Goal: Share content: Share content

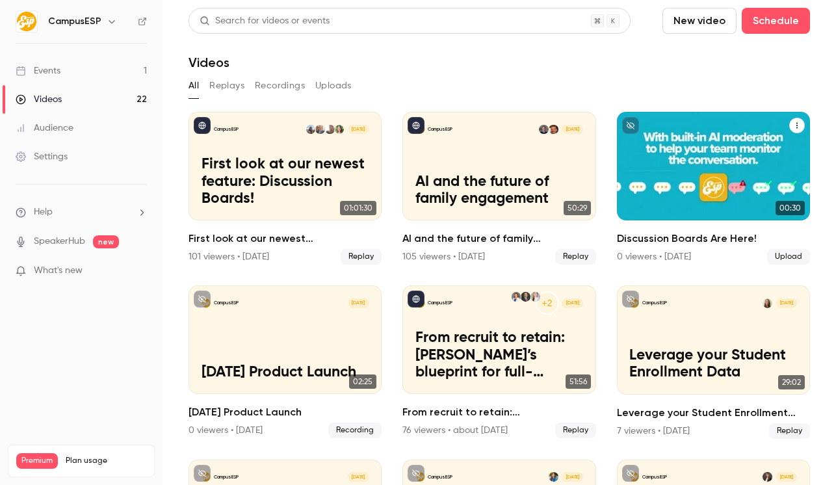
click at [667, 181] on p "Discussion Boards Are Here!" at bounding box center [713, 191] width 168 height 34
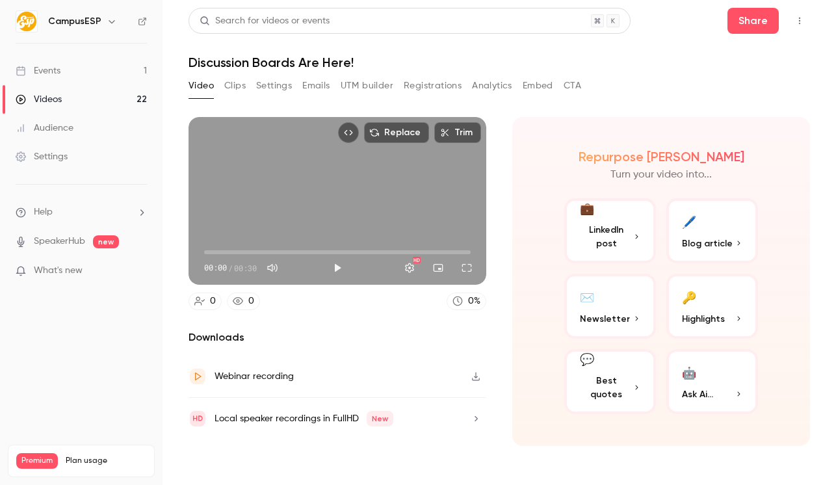
click at [571, 83] on button "CTA" at bounding box center [573, 85] width 18 height 21
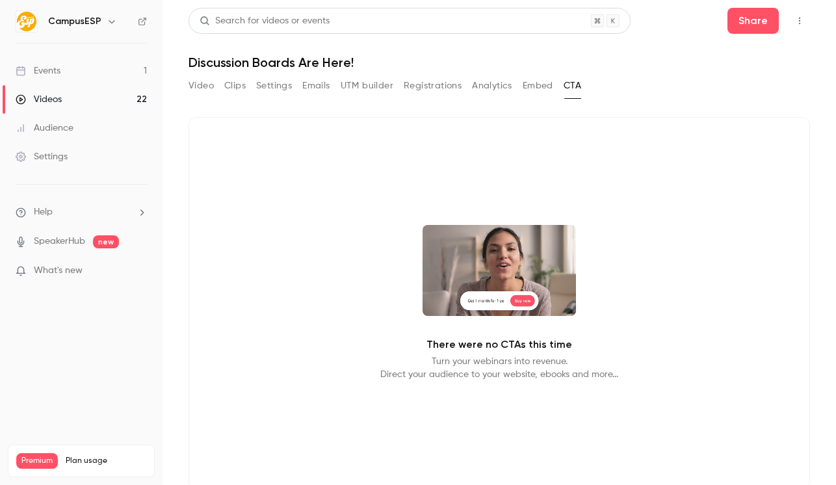
click at [549, 84] on button "Embed" at bounding box center [538, 85] width 31 height 21
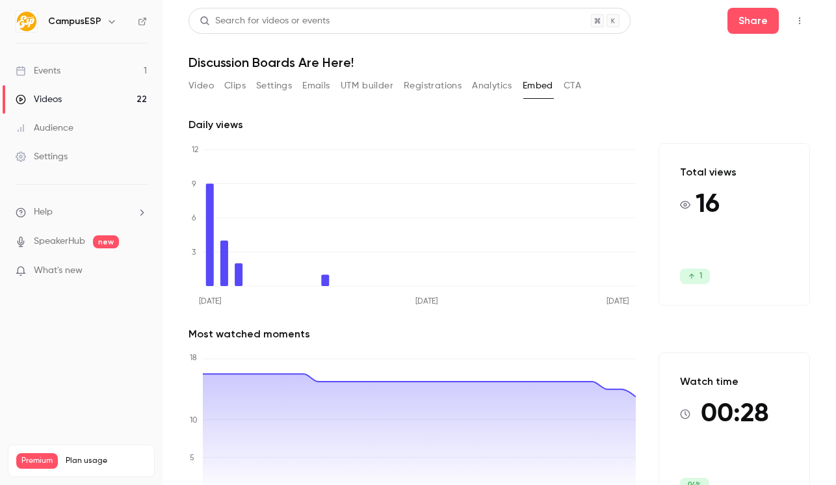
click at [212, 85] on button "Video" at bounding box center [201, 85] width 25 height 21
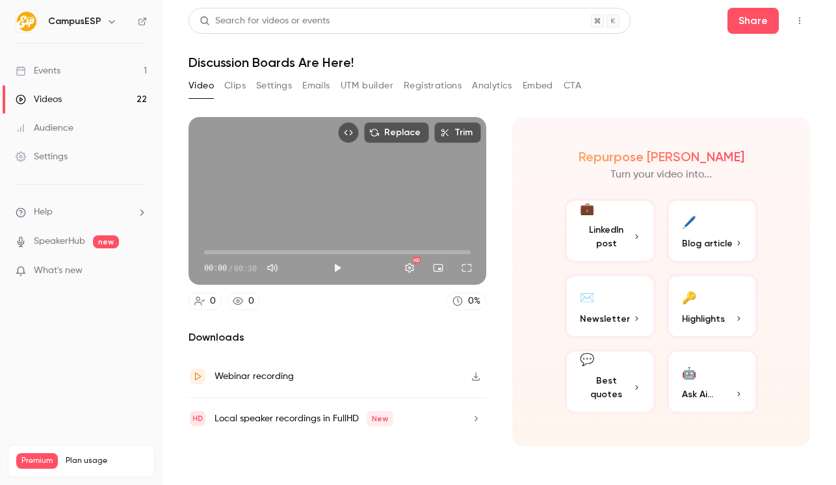
click at [376, 84] on button "UTM builder" at bounding box center [367, 85] width 53 height 21
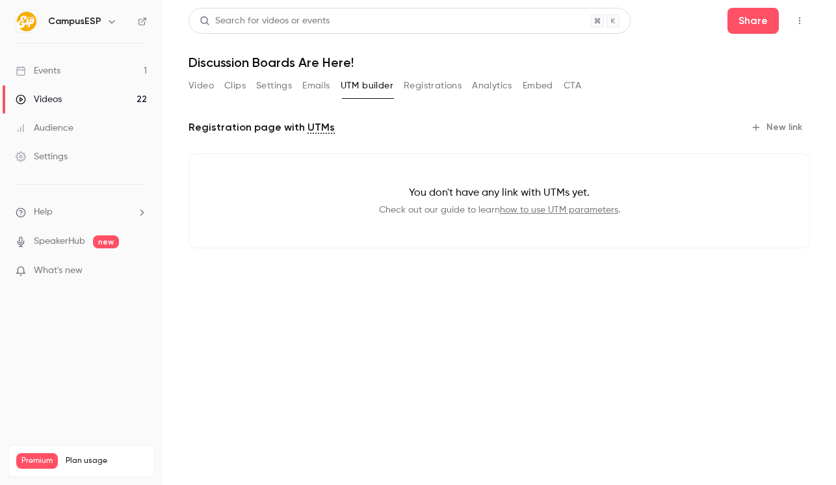
click at [767, 124] on button "New link" at bounding box center [778, 127] width 64 height 21
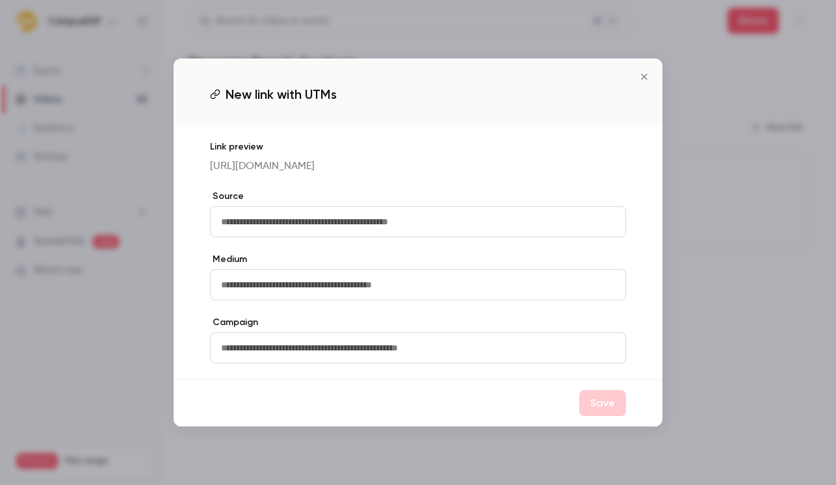
click at [360, 237] on input "text" at bounding box center [418, 221] width 416 height 31
type input "*"
type input "*****"
click at [268, 287] on input "text" at bounding box center [418, 284] width 416 height 31
type input "*"
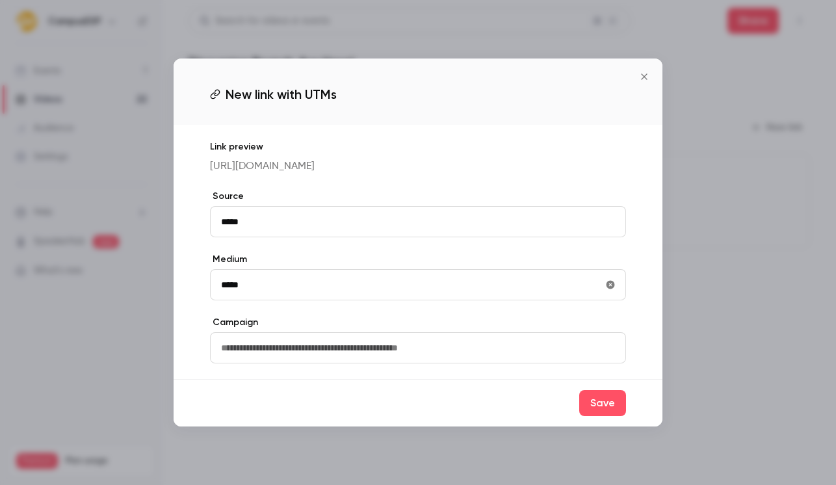
type input "*****"
click at [318, 355] on input "text" at bounding box center [418, 347] width 416 height 31
click at [593, 413] on button "Save" at bounding box center [602, 403] width 47 height 26
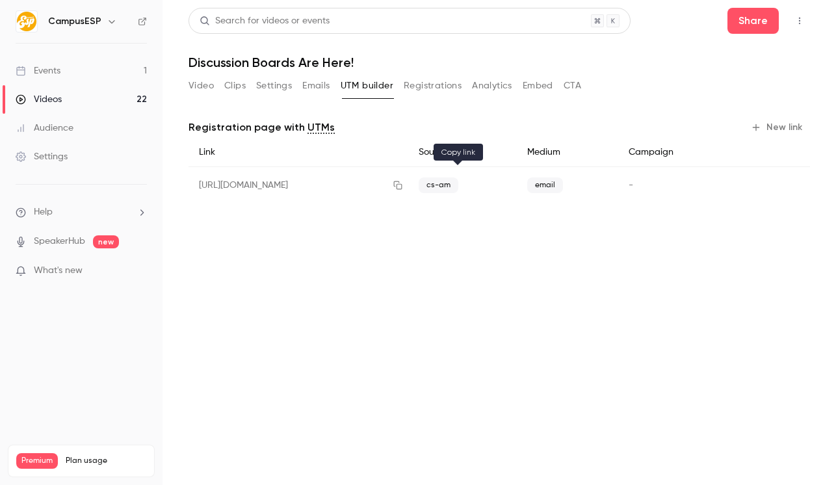
click at [403, 184] on icon "button" at bounding box center [398, 185] width 10 height 9
click at [216, 85] on div "Video Clips Settings Emails UTM builder Registrations Analytics Embed CTA" at bounding box center [385, 85] width 393 height 21
click at [209, 86] on button "Video" at bounding box center [201, 85] width 25 height 21
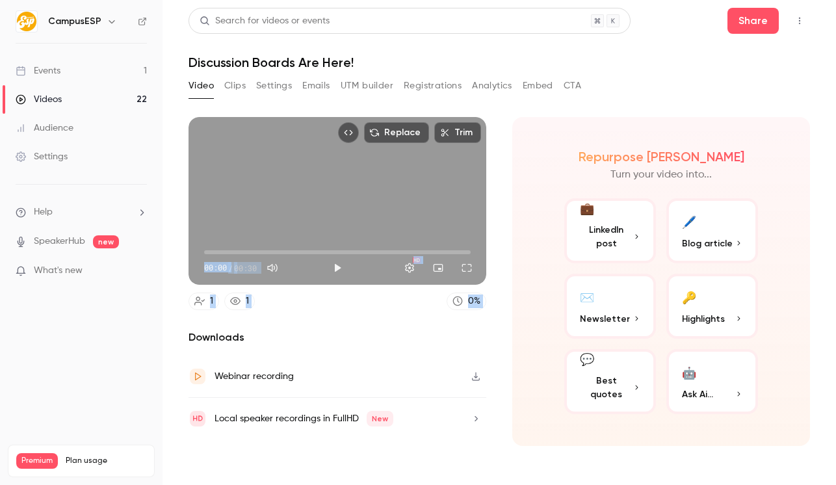
drag, startPoint x: 484, startPoint y: 321, endPoint x: 181, endPoint y: 137, distance: 355.0
click at [181, 137] on main "Search for videos or events Share Discussion Boards Are Here! Video Clips Setti…" at bounding box center [499, 242] width 673 height 485
click at [235, 305] on icon at bounding box center [235, 301] width 10 height 10
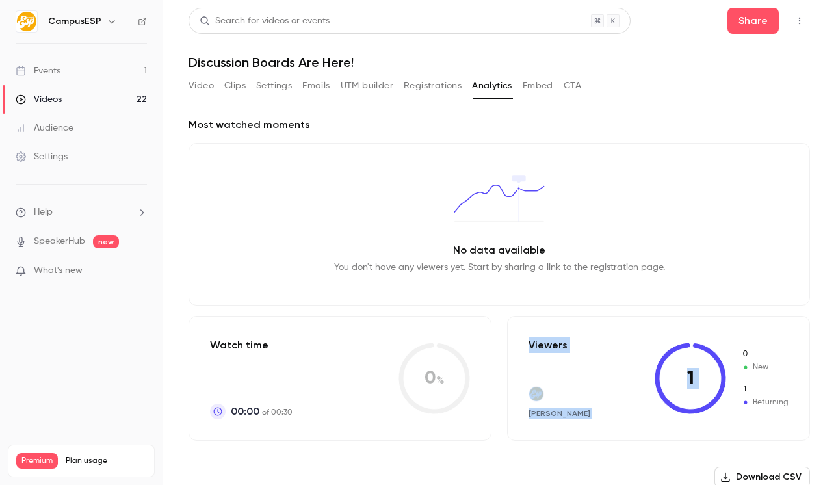
drag, startPoint x: 594, startPoint y: 336, endPoint x: 722, endPoint y: 411, distance: 147.7
click at [720, 410] on div "Viewers [PERSON_NAME] 1 0 New 1 Returning" at bounding box center [658, 378] width 303 height 125
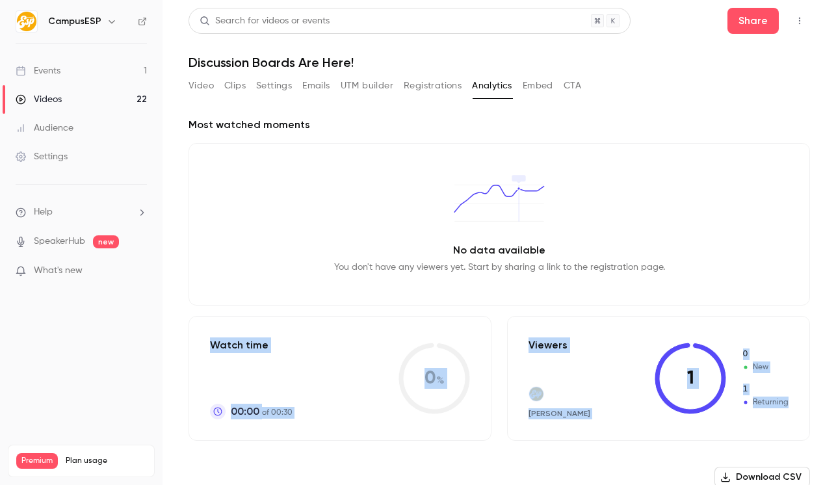
drag, startPoint x: 750, startPoint y: 422, endPoint x: 534, endPoint y: 313, distance: 241.3
click at [537, 309] on div "Most watched moments No data available You don't have any viewers yet. Start by…" at bounding box center [499, 350] width 621 height 467
drag, startPoint x: 534, startPoint y: 317, endPoint x: 737, endPoint y: 408, distance: 222.0
click at [735, 408] on div "Viewers [PERSON_NAME] 1 0 New 1 Returning" at bounding box center [658, 378] width 303 height 125
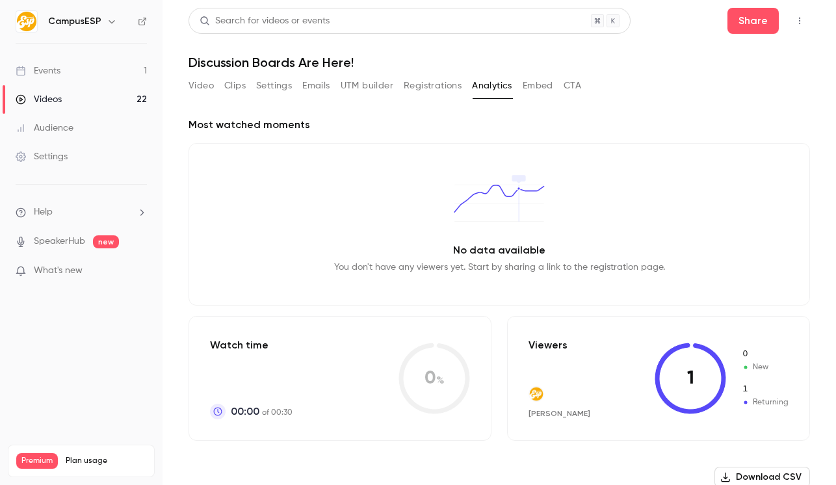
drag, startPoint x: 740, startPoint y: 408, endPoint x: 757, endPoint y: 419, distance: 19.3
click at [755, 418] on div "Viewers [PERSON_NAME] 1 0 New 1 Returning" at bounding box center [658, 378] width 303 height 125
drag, startPoint x: 757, startPoint y: 419, endPoint x: 629, endPoint y: 317, distance: 163.3
click at [629, 317] on div "Viewers [PERSON_NAME] 1 0 New 1 Returning" at bounding box center [658, 378] width 303 height 125
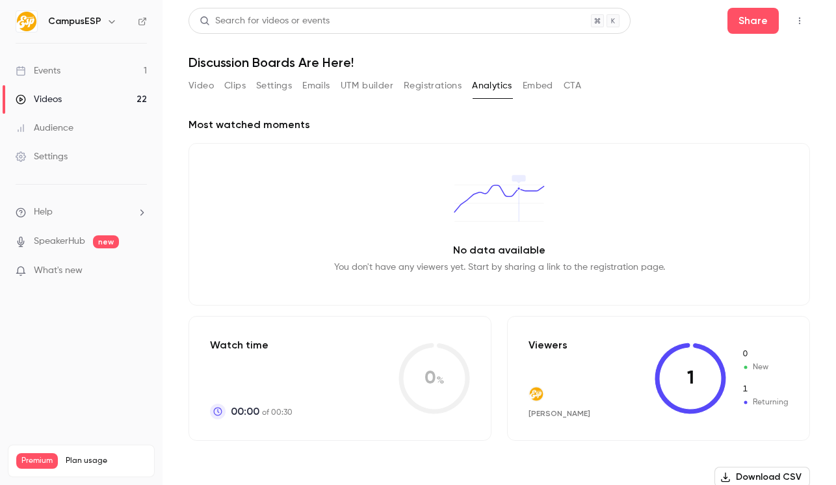
click at [274, 86] on button "Settings" at bounding box center [274, 85] width 36 height 21
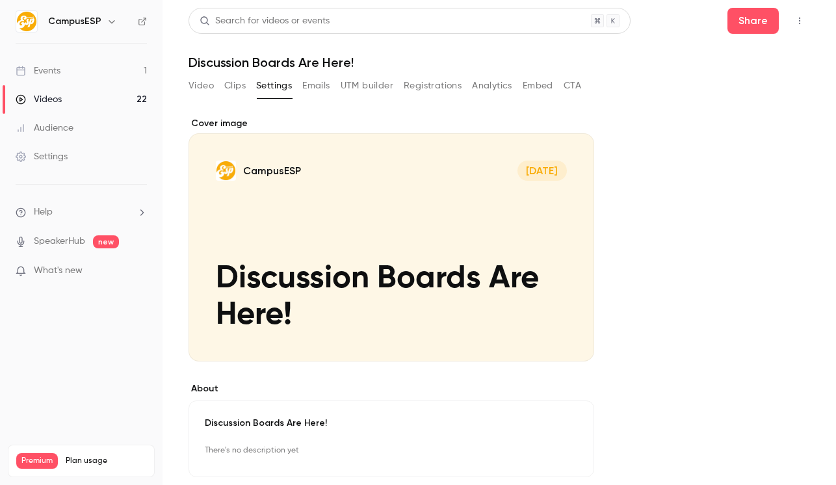
click at [432, 85] on button "Registrations" at bounding box center [433, 85] width 58 height 21
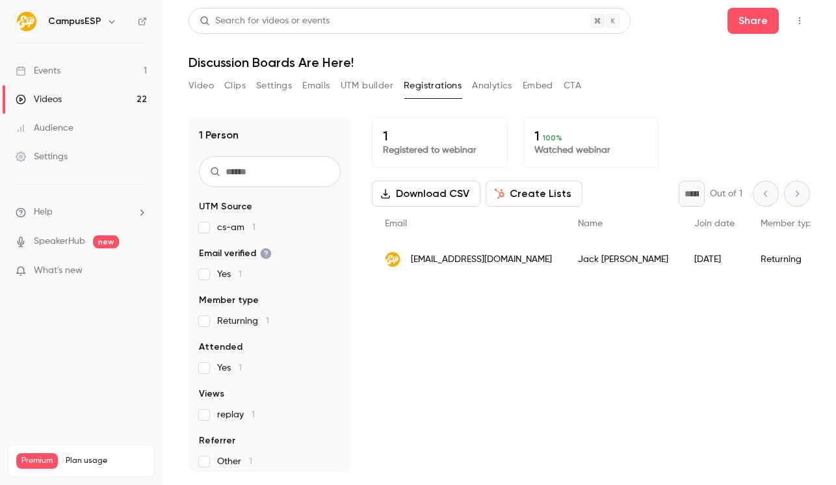
click at [210, 82] on button "Video" at bounding box center [201, 85] width 25 height 21
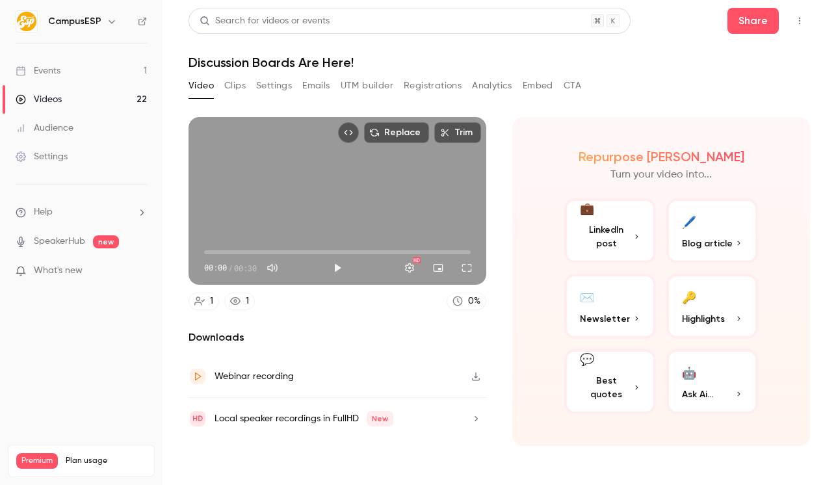
click at [242, 84] on button "Clips" at bounding box center [234, 85] width 21 height 21
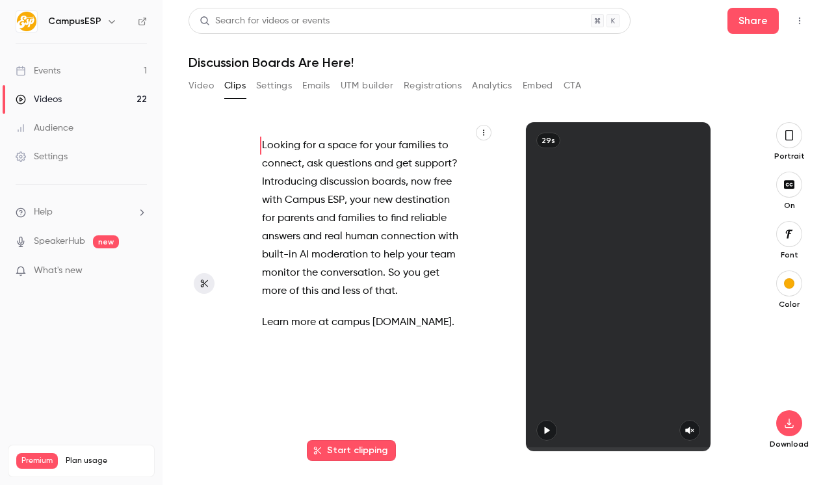
click at [285, 89] on button "Settings" at bounding box center [274, 85] width 36 height 21
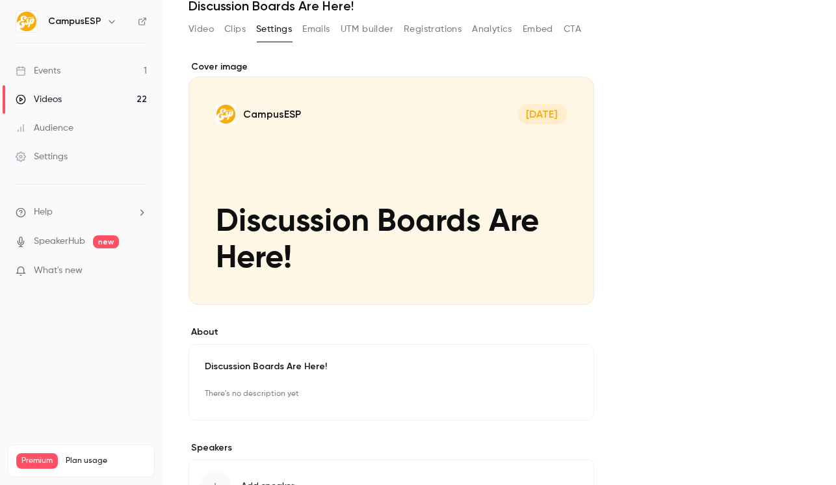
scroll to position [157, 0]
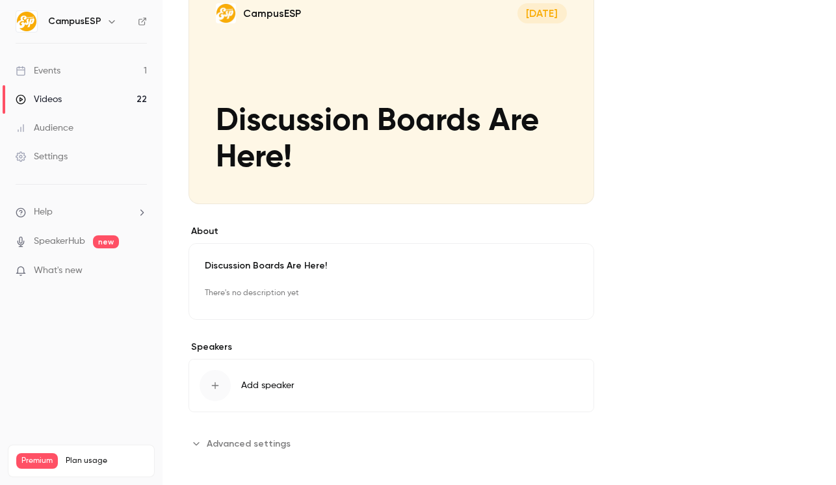
click at [250, 439] on span "Advanced settings" at bounding box center [249, 444] width 84 height 14
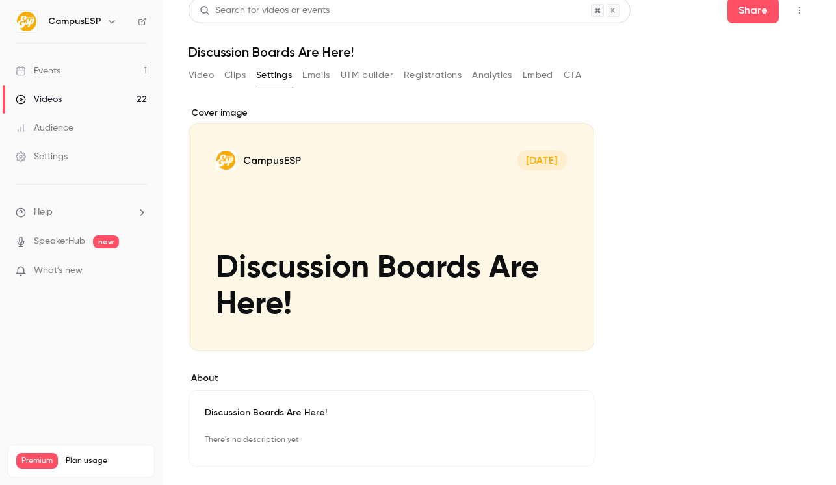
scroll to position [0, 0]
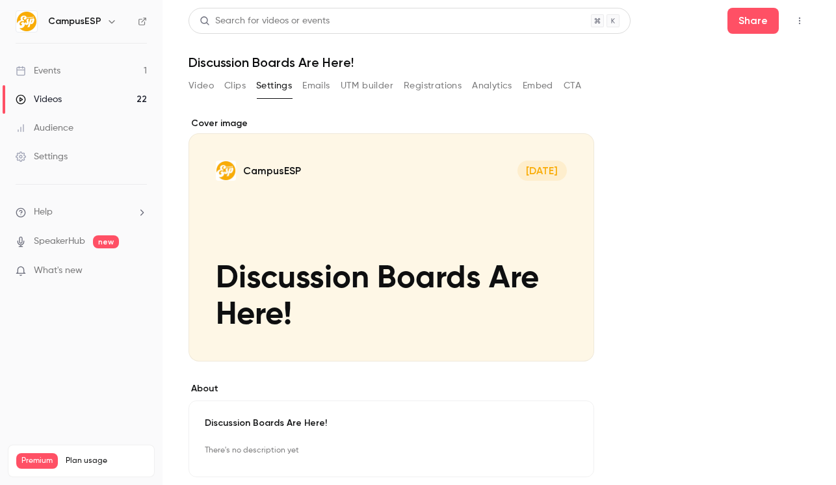
click at [414, 84] on button "Registrations" at bounding box center [433, 85] width 58 height 21
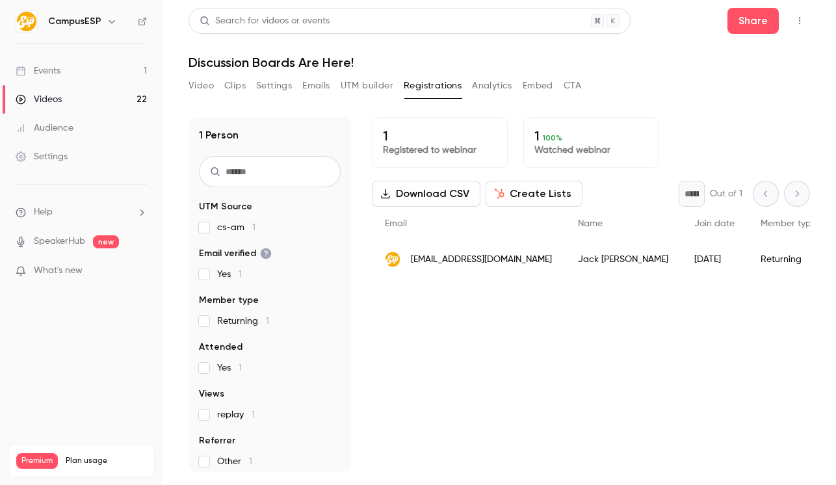
scroll to position [7, 0]
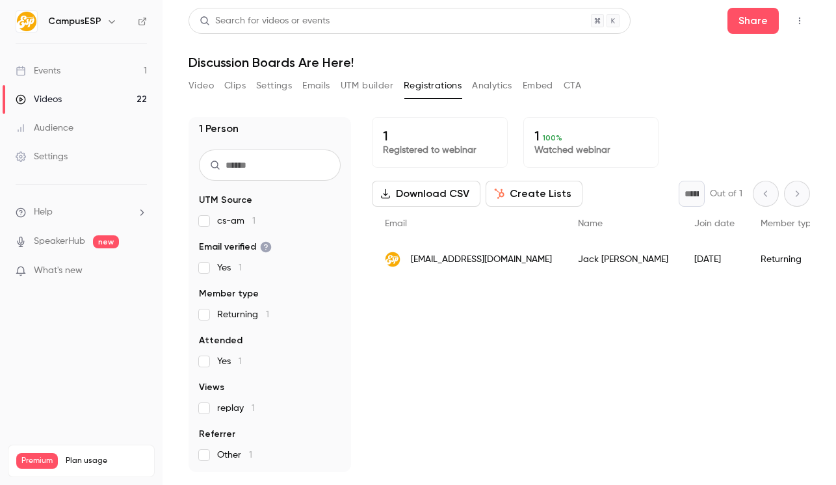
click at [543, 77] on button "Embed" at bounding box center [538, 85] width 31 height 21
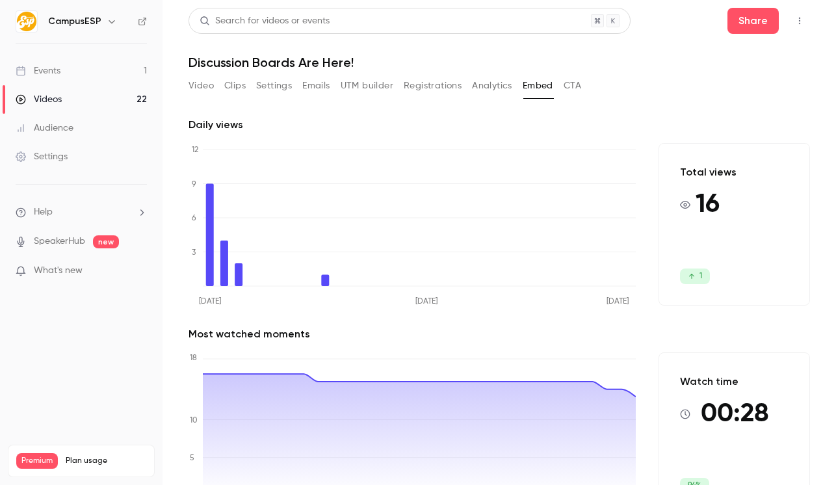
click at [583, 82] on div "Video Clips Settings Emails UTM builder Registrations Analytics Embed CTA" at bounding box center [499, 88] width 621 height 26
click at [569, 85] on button "CTA" at bounding box center [573, 85] width 18 height 21
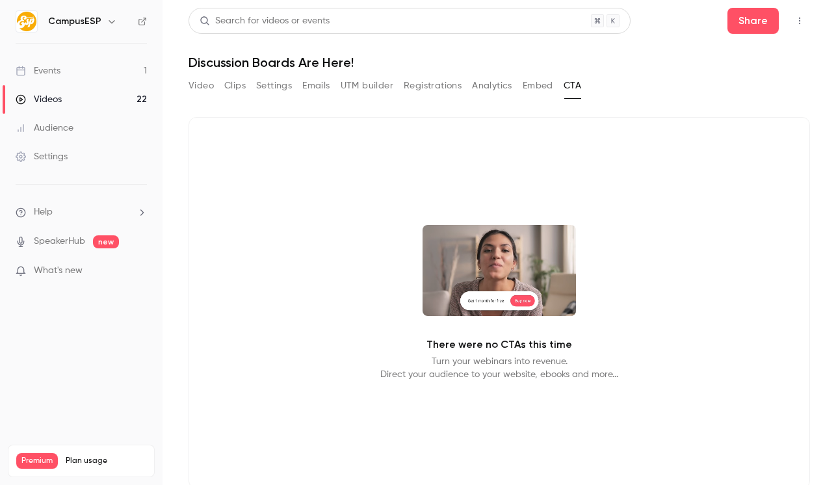
click at [511, 86] on button "Analytics" at bounding box center [492, 85] width 40 height 21
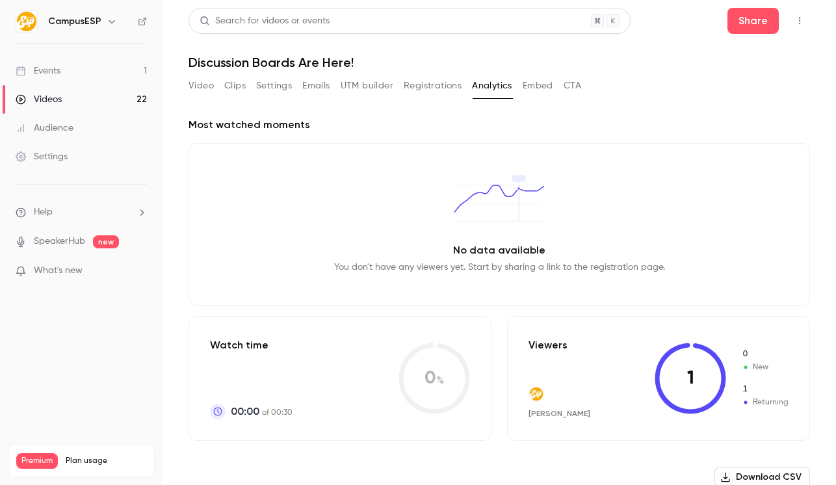
click at [432, 80] on button "Registrations" at bounding box center [433, 85] width 58 height 21
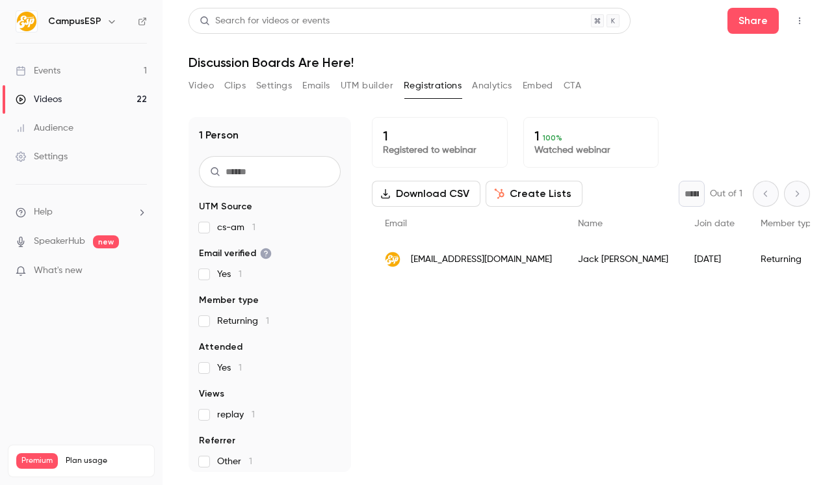
click at [366, 87] on button "UTM builder" at bounding box center [367, 85] width 53 height 21
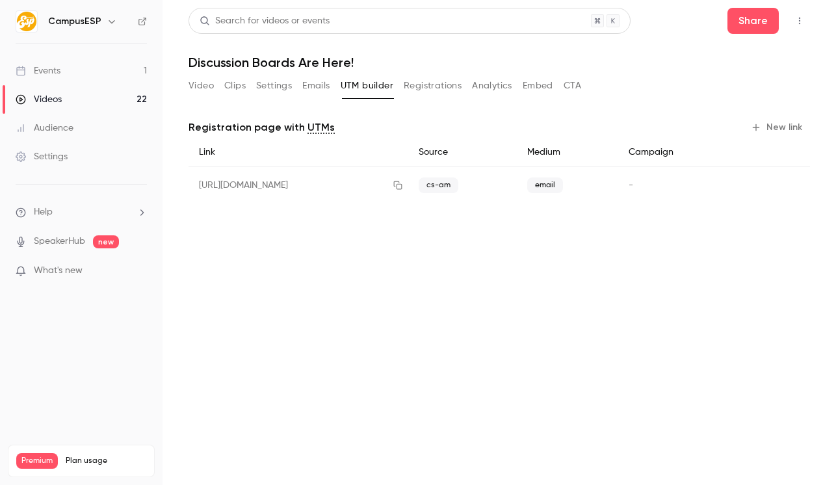
click at [320, 81] on button "Emails" at bounding box center [315, 85] width 27 height 21
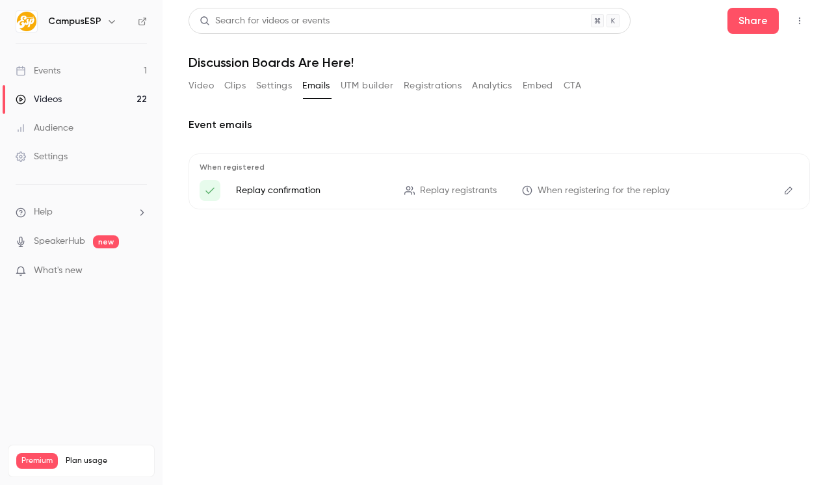
click at [276, 82] on button "Settings" at bounding box center [274, 85] width 36 height 21
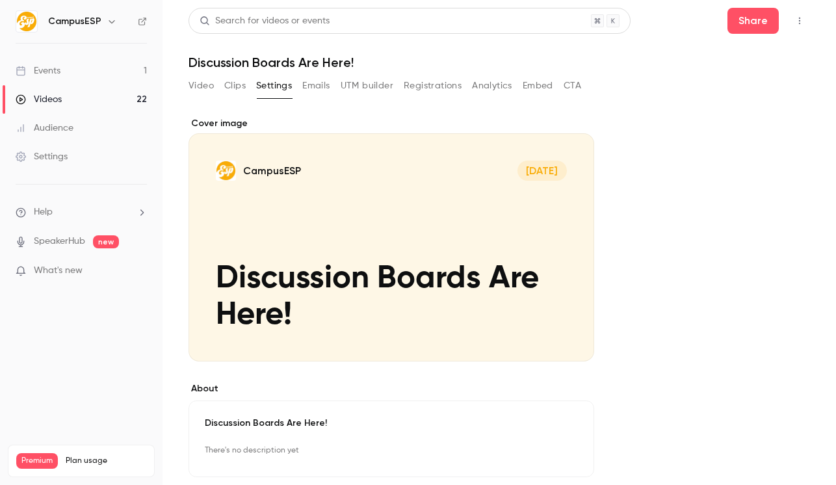
click at [233, 89] on button "Clips" at bounding box center [234, 85] width 21 height 21
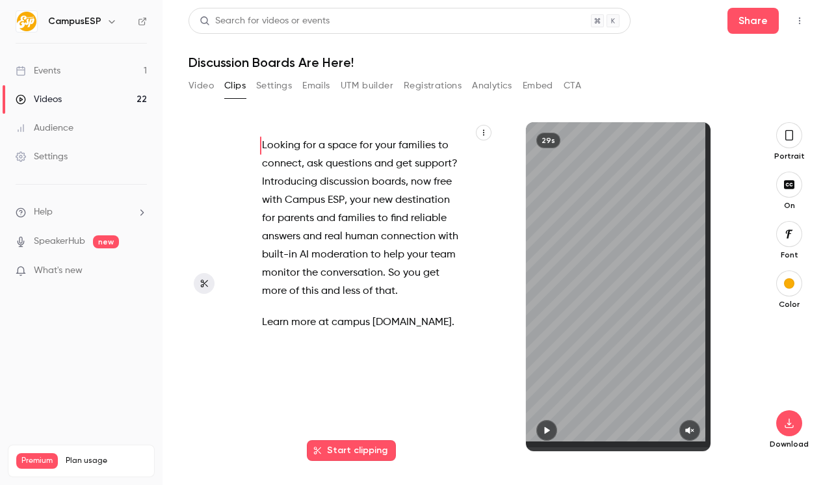
click at [313, 83] on button "Emails" at bounding box center [315, 85] width 27 height 21
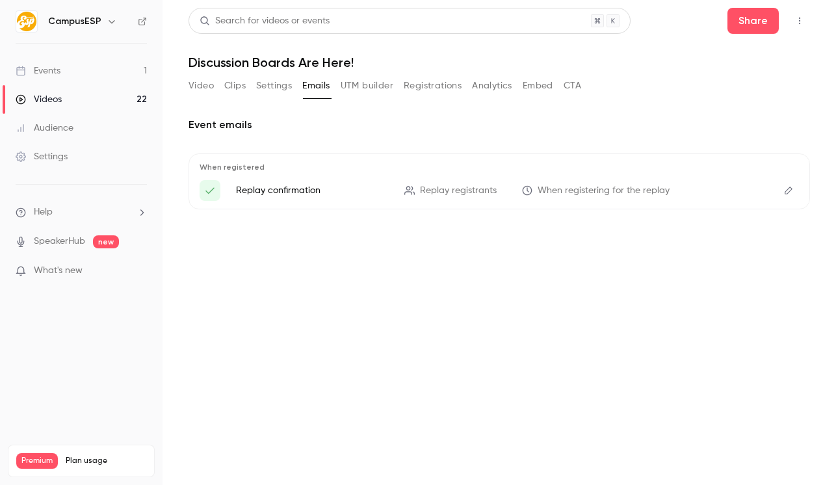
click at [233, 84] on button "Clips" at bounding box center [234, 85] width 21 height 21
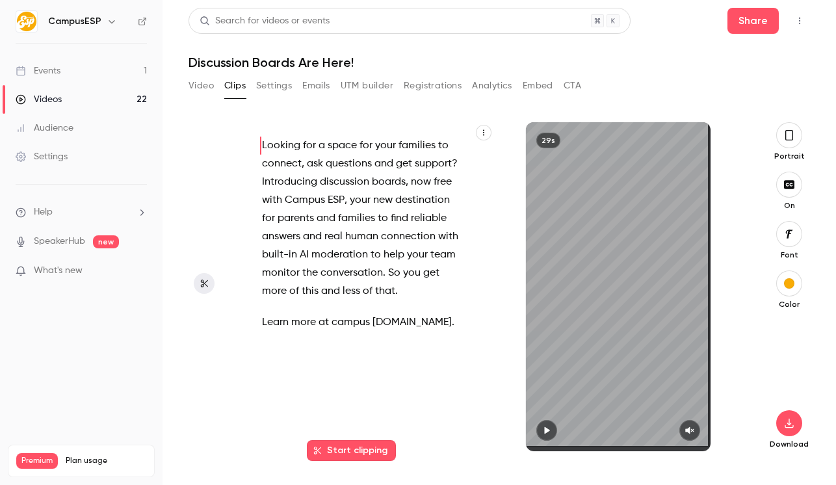
click at [210, 86] on button "Video" at bounding box center [201, 85] width 25 height 21
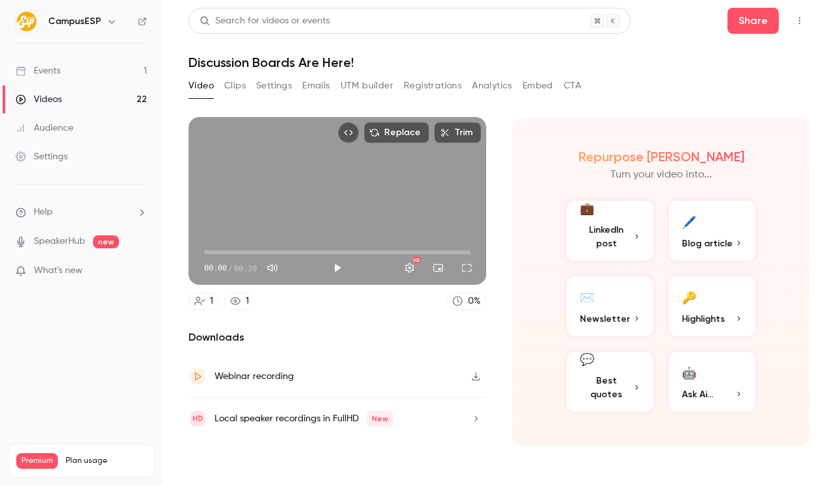
click at [417, 83] on button "Registrations" at bounding box center [433, 85] width 58 height 21
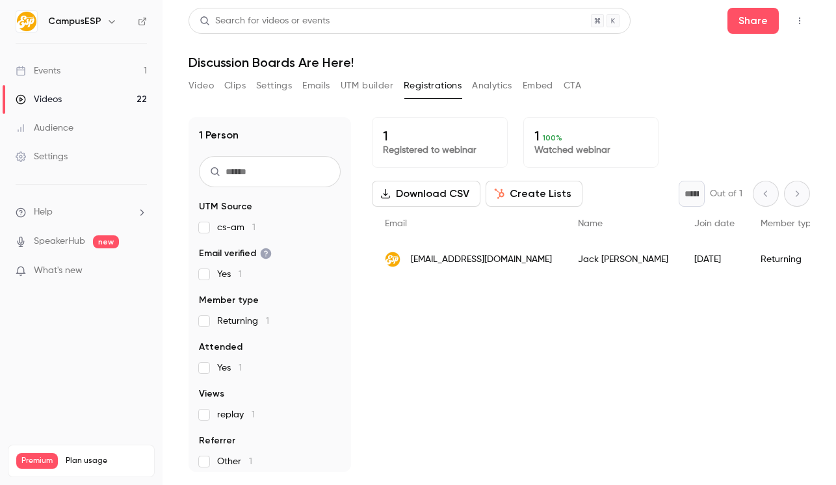
click at [263, 83] on button "Settings" at bounding box center [274, 85] width 36 height 21
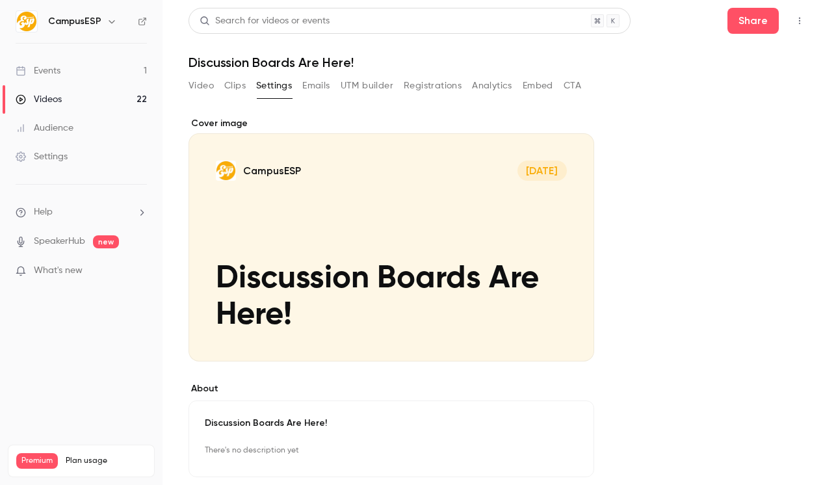
click at [374, 89] on button "UTM builder" at bounding box center [367, 85] width 53 height 21
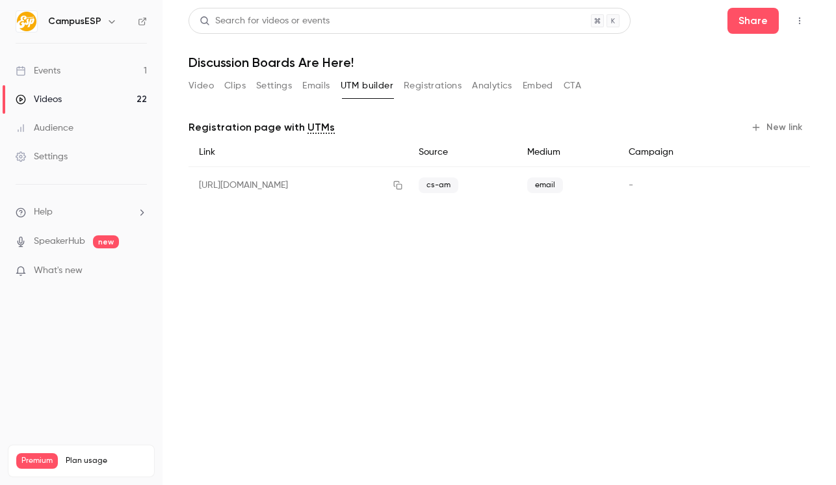
click at [215, 85] on div "Video Clips Settings Emails UTM builder Registrations Analytics Embed CTA" at bounding box center [385, 85] width 393 height 21
click at [214, 86] on div "Video Clips Settings Emails UTM builder Registrations Analytics Embed CTA" at bounding box center [385, 85] width 393 height 21
click at [209, 86] on button "Video" at bounding box center [201, 85] width 25 height 21
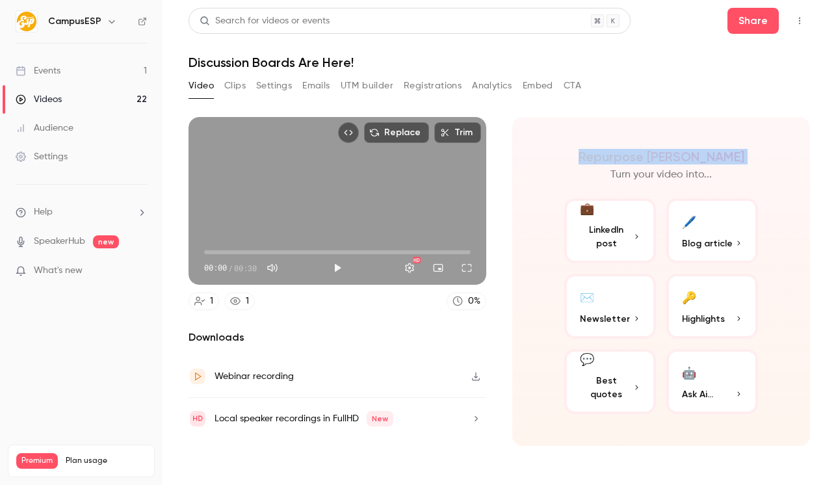
drag, startPoint x: 593, startPoint y: 162, endPoint x: 621, endPoint y: 127, distance: 44.8
click at [774, 351] on div "Repurpose Ai Turn your video into... 💼 LinkedIn post 🖊️ Blog article ✉️ Newslet…" at bounding box center [661, 281] width 298 height 329
drag, startPoint x: 654, startPoint y: 216, endPoint x: 766, endPoint y: 422, distance: 234.4
click at [766, 422] on div "Replace Trim 00:00 00:00 / 00:30 HD 1 1 0 % Downloads Webinar recording Local s…" at bounding box center [499, 276] width 621 height 351
drag, startPoint x: 655, startPoint y: 230, endPoint x: 752, endPoint y: 400, distance: 196.3
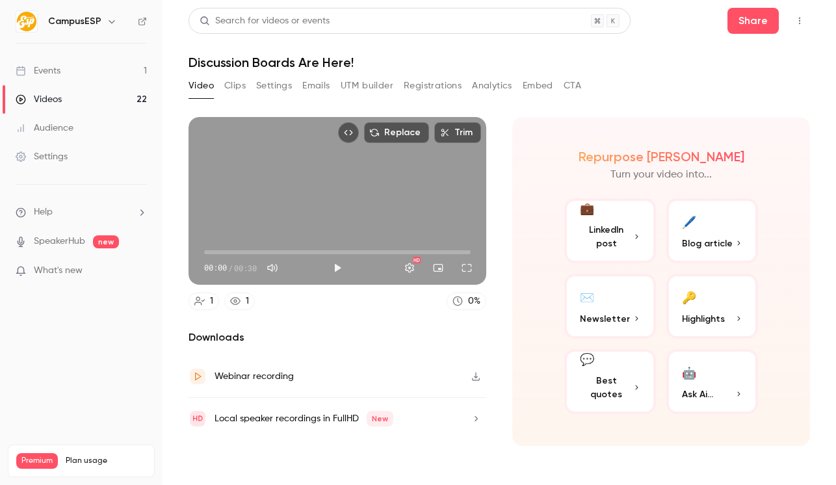
click at [752, 400] on div "Repurpose Ai Turn your video into... 💼 LinkedIn post 🖊️ Blog article ✉️ Newslet…" at bounding box center [661, 281] width 298 height 329
click at [740, 434] on div "Repurpose Ai Turn your video into... 💼 LinkedIn post 🖊️ Blog article ✉️ Newslet…" at bounding box center [661, 281] width 298 height 329
click at [237, 85] on button "Clips" at bounding box center [234, 85] width 21 height 21
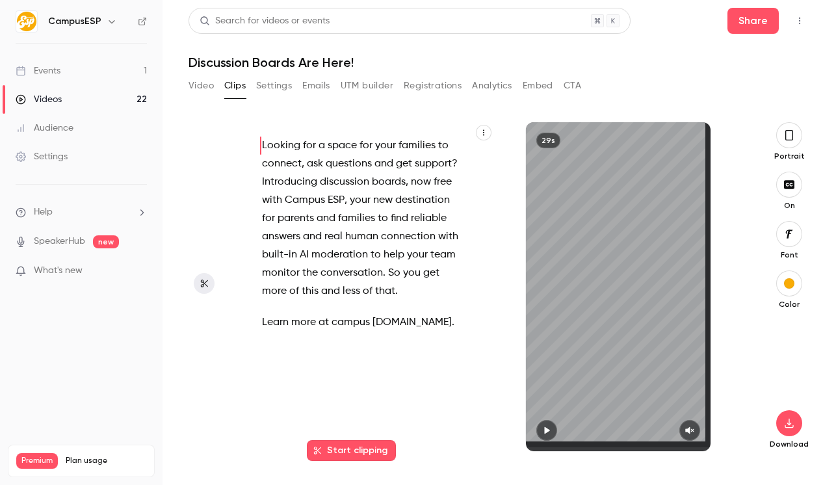
click at [265, 90] on button "Settings" at bounding box center [274, 85] width 36 height 21
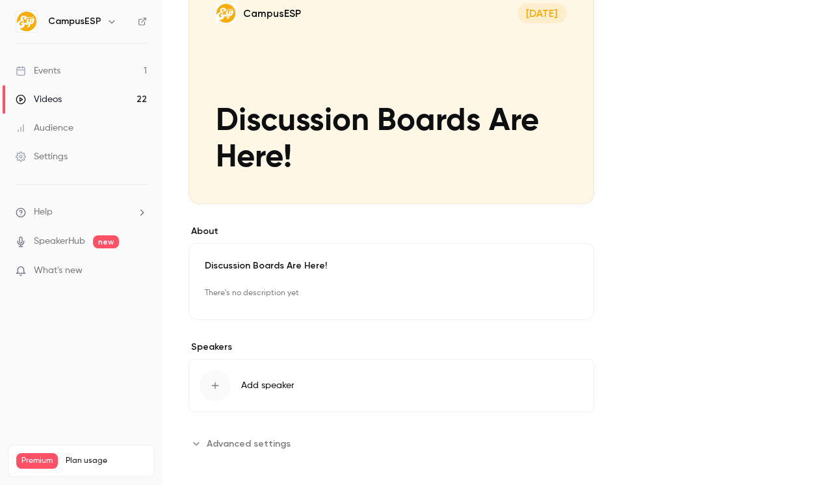
click at [257, 443] on span "Advanced settings" at bounding box center [249, 444] width 84 height 14
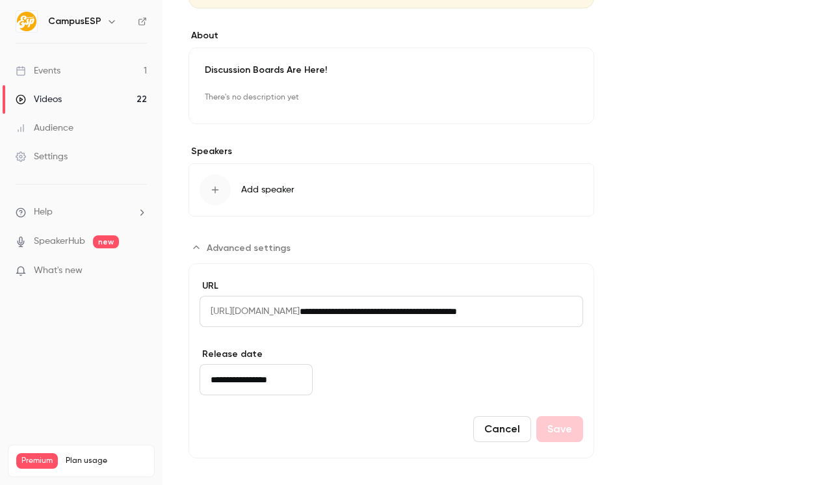
scroll to position [358, 0]
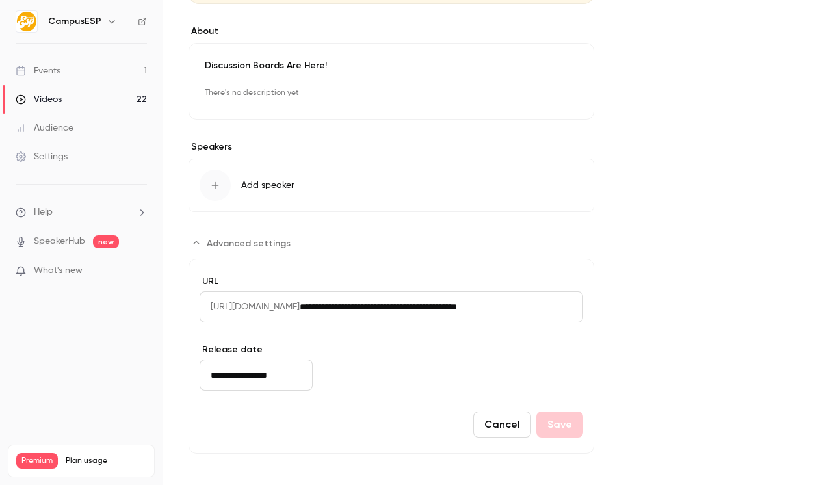
click at [418, 306] on input "**********" at bounding box center [441, 306] width 283 height 31
drag, startPoint x: 513, startPoint y: 307, endPoint x: 557, endPoint y: 308, distance: 44.2
click at [556, 308] on input "**********" at bounding box center [441, 306] width 283 height 31
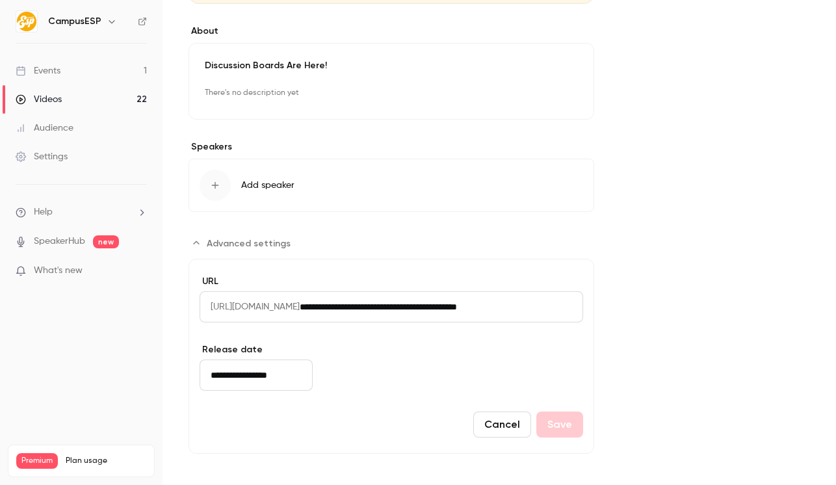
click at [557, 308] on input "**********" at bounding box center [441, 306] width 283 height 31
drag, startPoint x: 557, startPoint y: 308, endPoint x: 594, endPoint y: 311, distance: 37.2
click at [594, 311] on div "**********" at bounding box center [499, 121] width 621 height 725
click at [512, 309] on input "**********" at bounding box center [406, 306] width 212 height 31
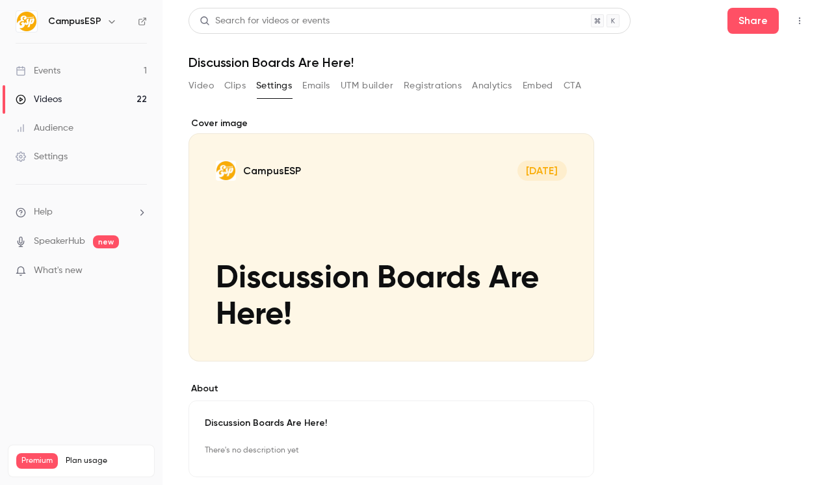
scroll to position [0, 0]
click at [336, 82] on div "Video Clips Settings Emails UTM builder Registrations Analytics Embed CTA" at bounding box center [385, 85] width 393 height 21
click at [358, 86] on button "UTM builder" at bounding box center [367, 85] width 53 height 21
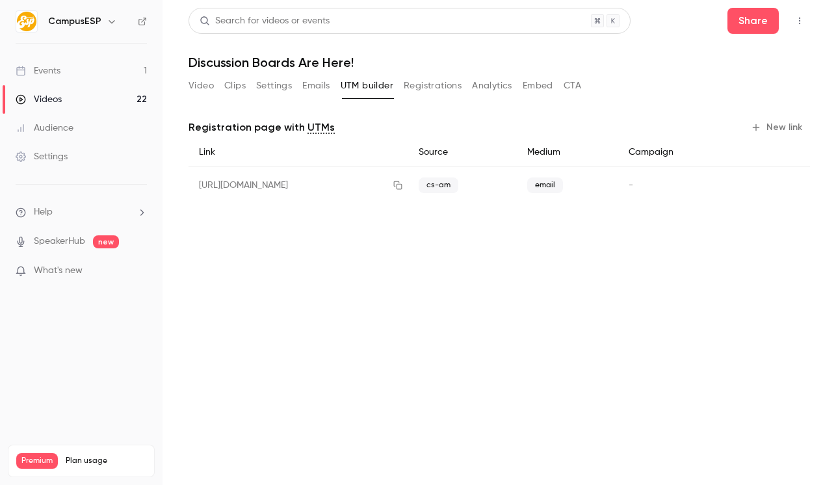
click at [501, 80] on button "Analytics" at bounding box center [492, 85] width 40 height 21
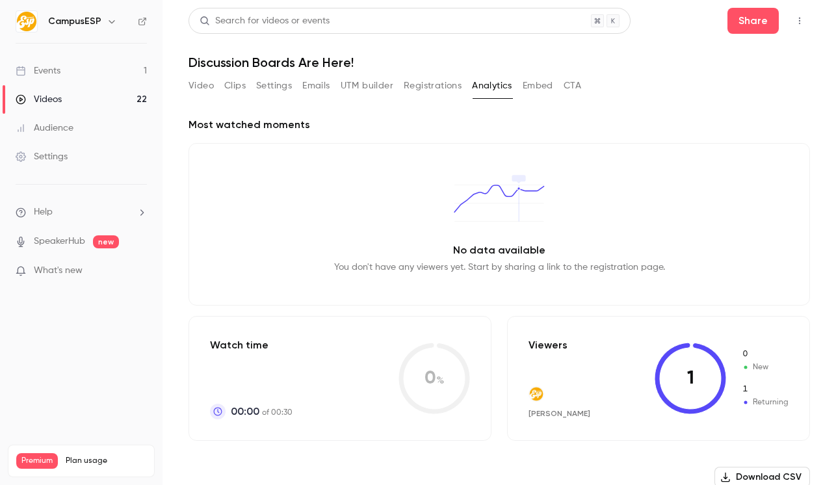
click at [539, 85] on button "Embed" at bounding box center [538, 85] width 31 height 21
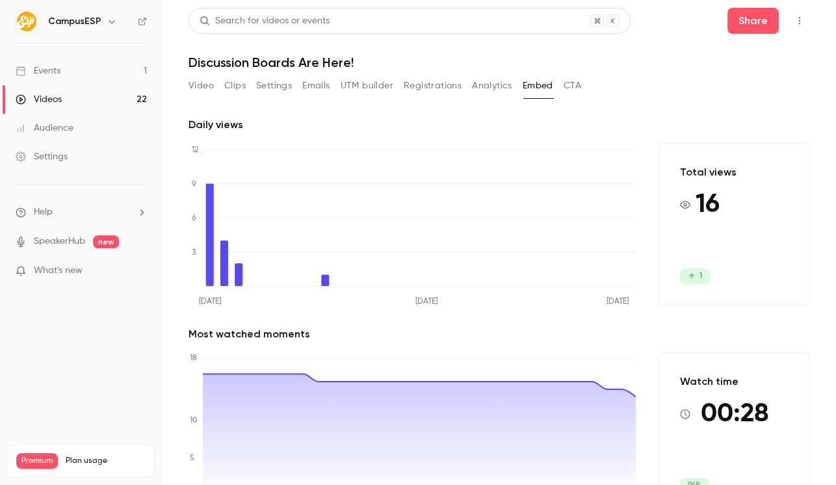
click at [203, 89] on button "Video" at bounding box center [201, 85] width 25 height 21
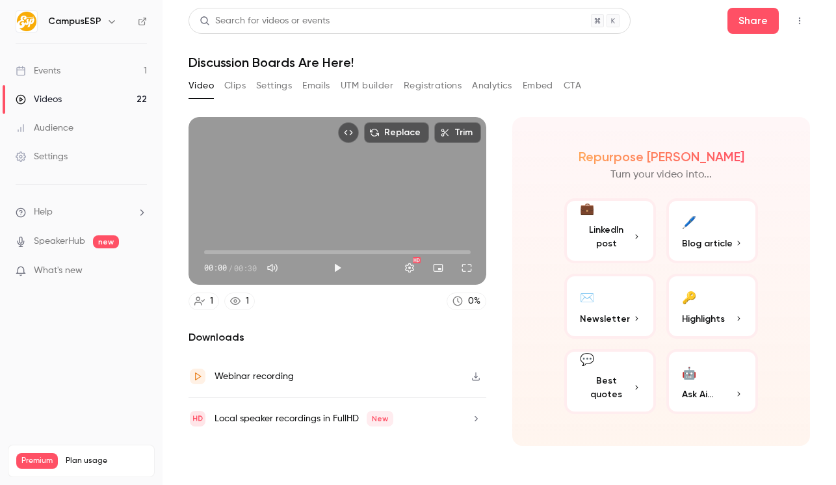
click at [95, 90] on link "Videos 22" at bounding box center [81, 99] width 163 height 29
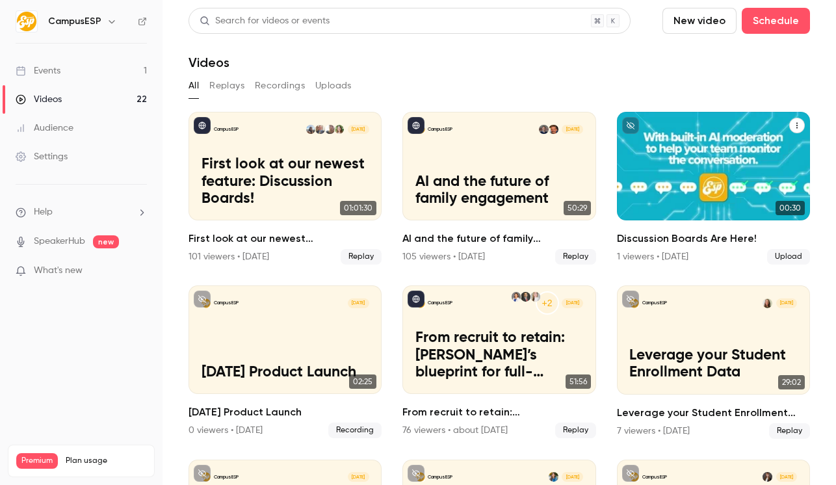
click at [793, 128] on icon "Discussion Boards Are Here!" at bounding box center [797, 126] width 8 height 8
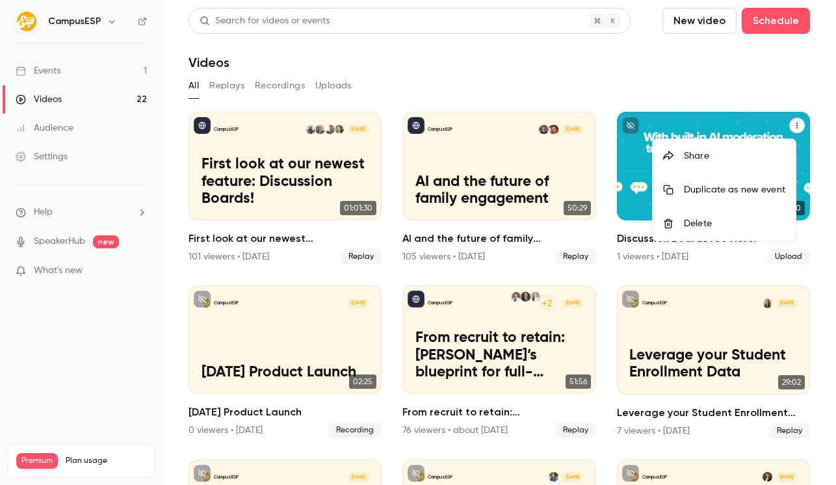
click at [746, 151] on div "Share" at bounding box center [734, 156] width 101 height 13
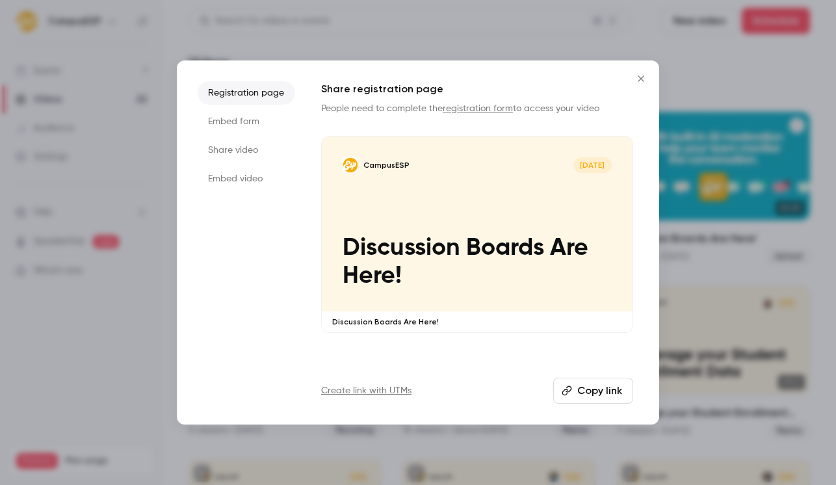
click at [247, 117] on li "Embed form" at bounding box center [247, 121] width 98 height 23
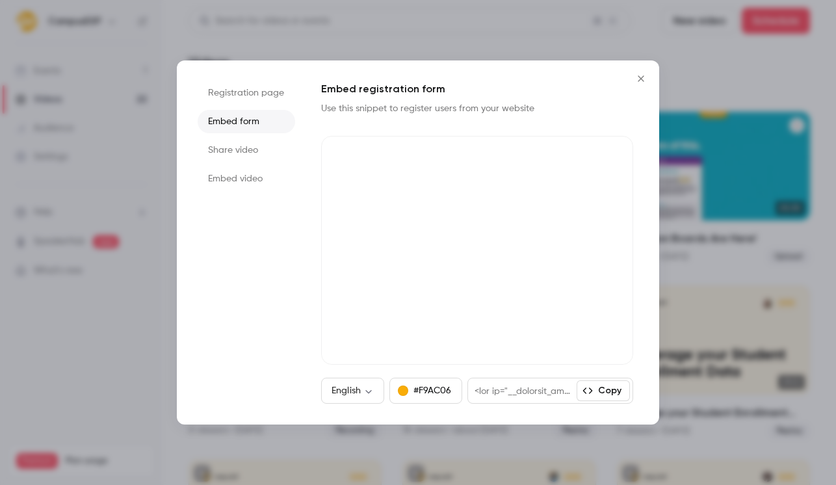
click at [247, 147] on li "Share video" at bounding box center [247, 149] width 98 height 23
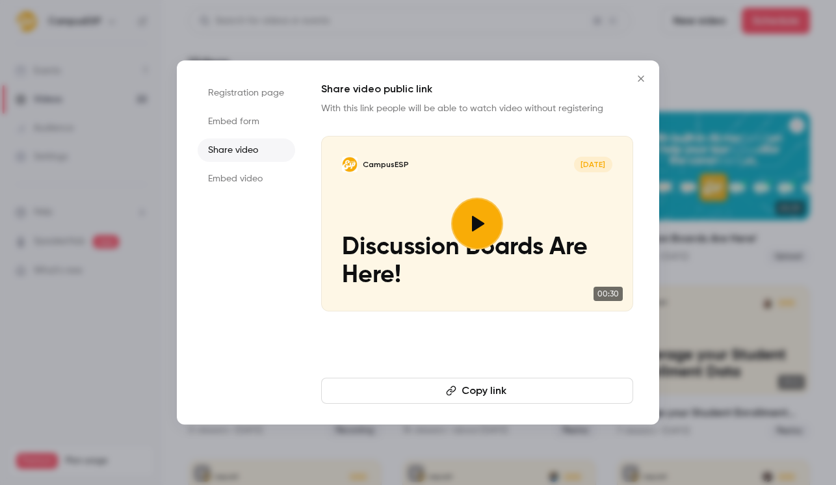
click at [252, 174] on li "Embed video" at bounding box center [247, 178] width 98 height 23
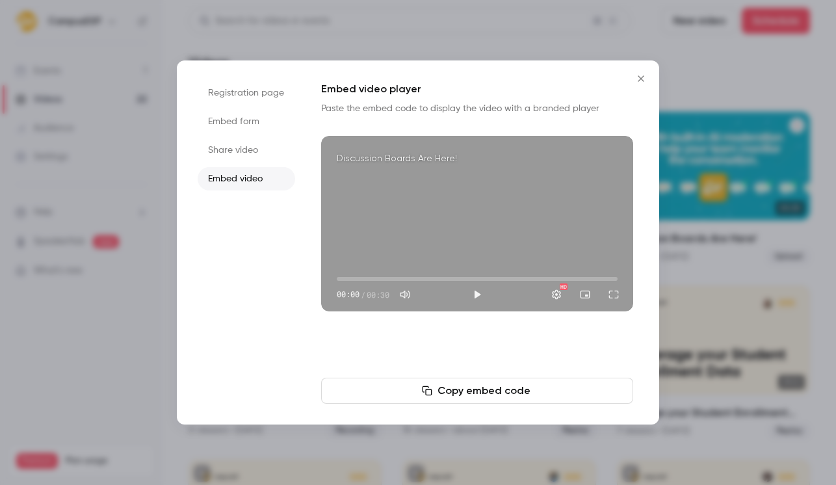
click at [252, 152] on li "Share video" at bounding box center [247, 149] width 98 height 23
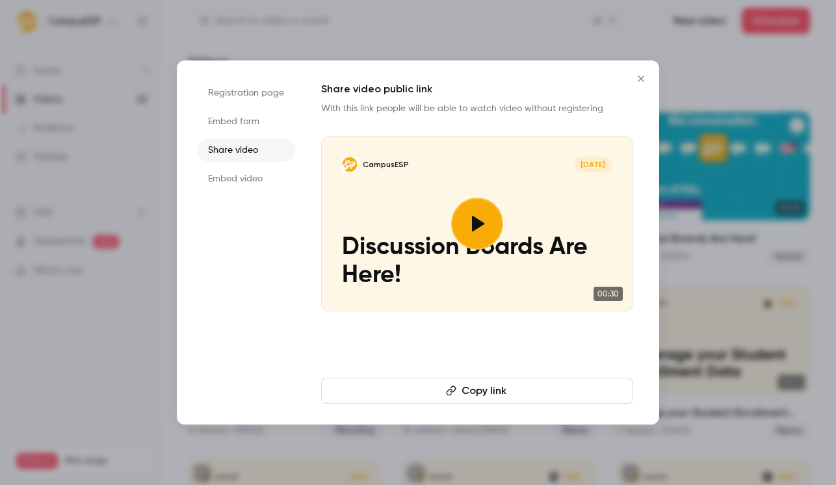
click at [450, 391] on icon "button" at bounding box center [451, 391] width 10 height 10
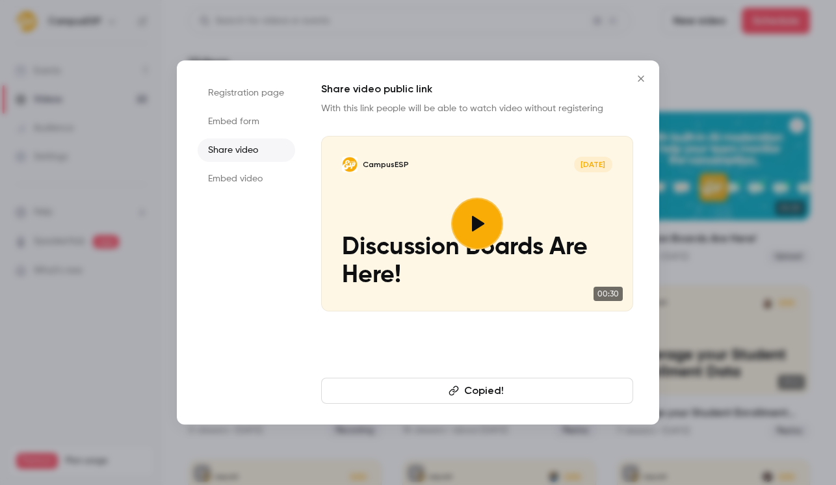
click at [61, 96] on div at bounding box center [418, 242] width 836 height 485
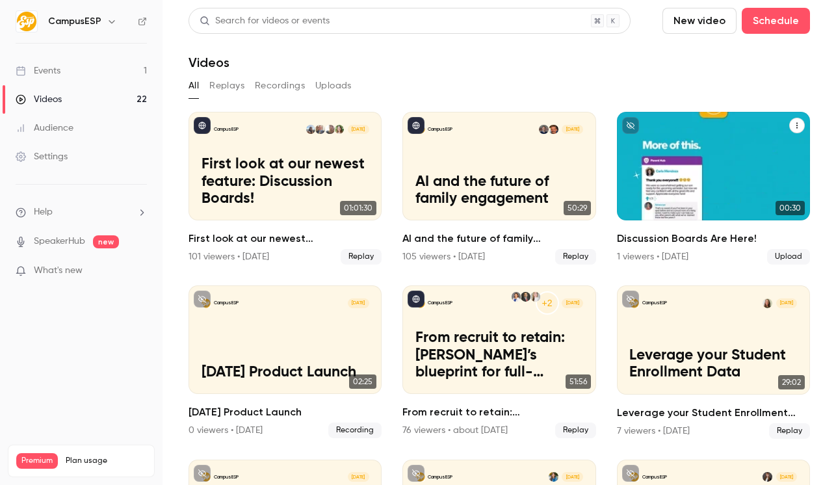
click at [789, 124] on button "Discussion Boards Are Here!" at bounding box center [797, 126] width 16 height 16
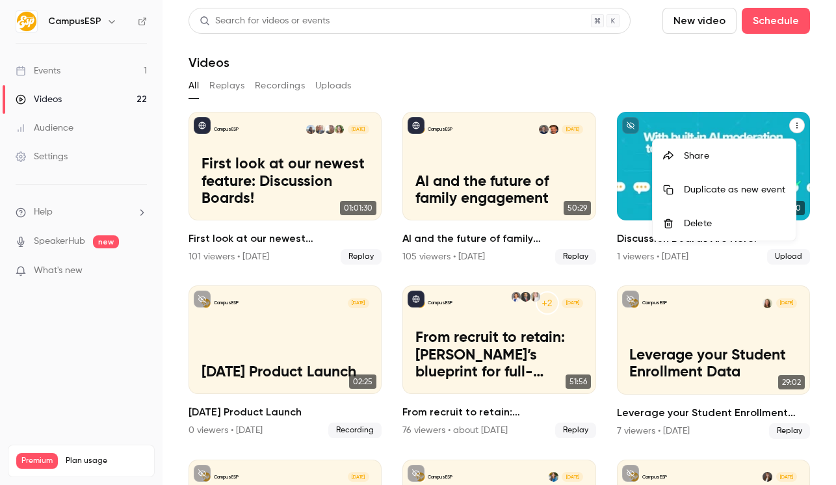
click at [727, 152] on div "Share" at bounding box center [734, 156] width 101 height 13
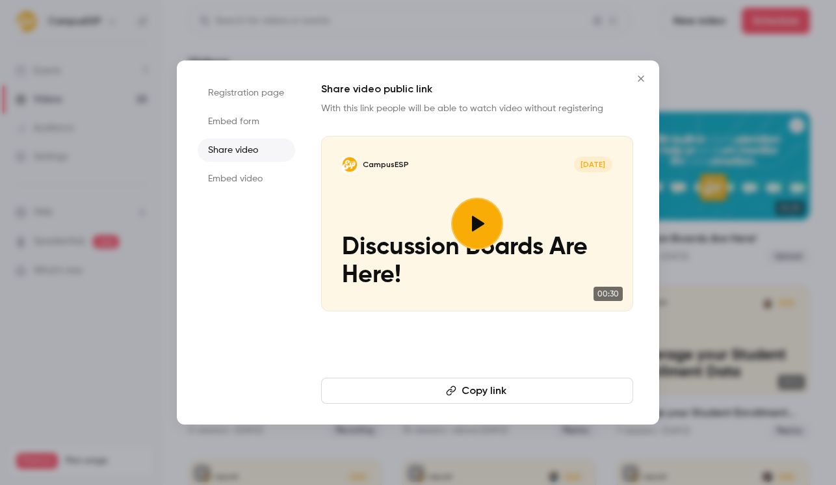
click at [255, 101] on li "Registration page" at bounding box center [247, 92] width 98 height 23
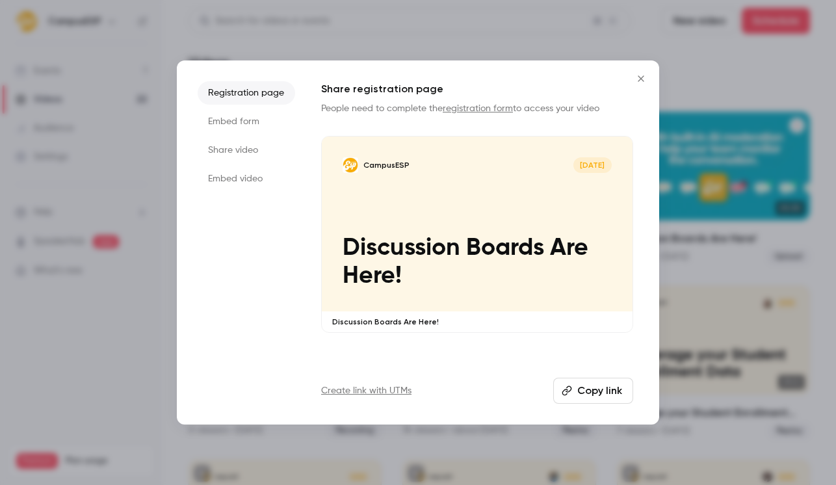
click at [578, 390] on button "Copy link" at bounding box center [593, 391] width 80 height 26
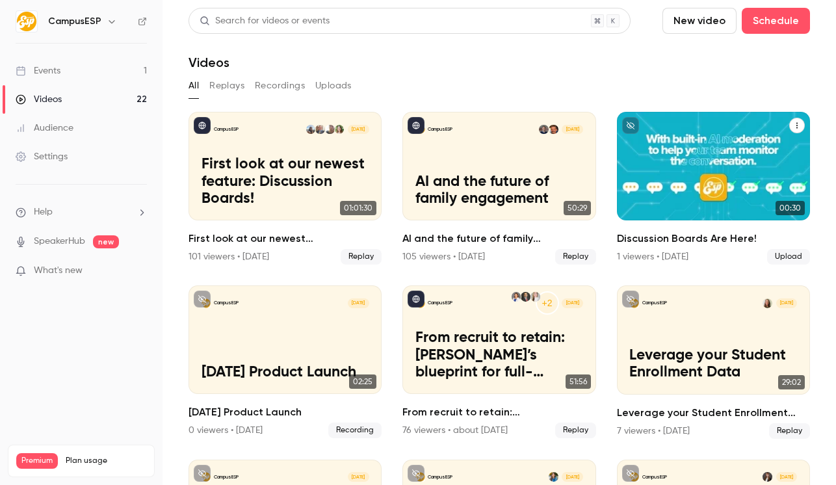
click at [793, 123] on icon "Discussion Boards Are Here!" at bounding box center [797, 126] width 8 height 8
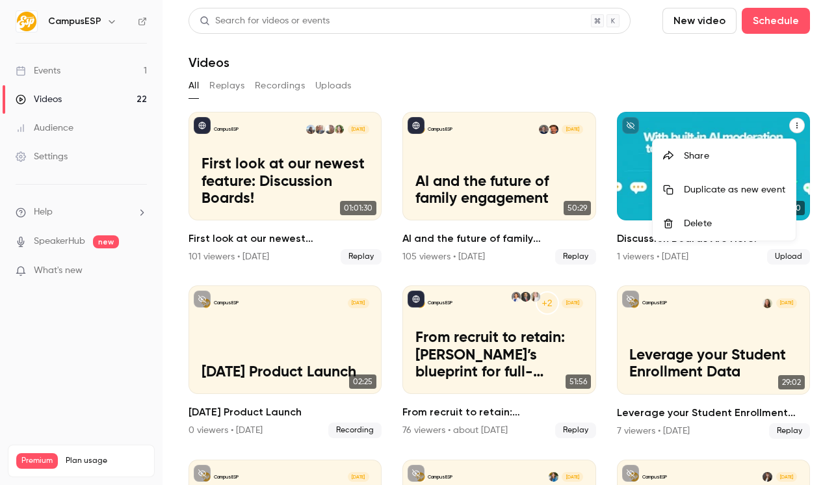
click at [728, 151] on div "Share" at bounding box center [734, 156] width 101 height 13
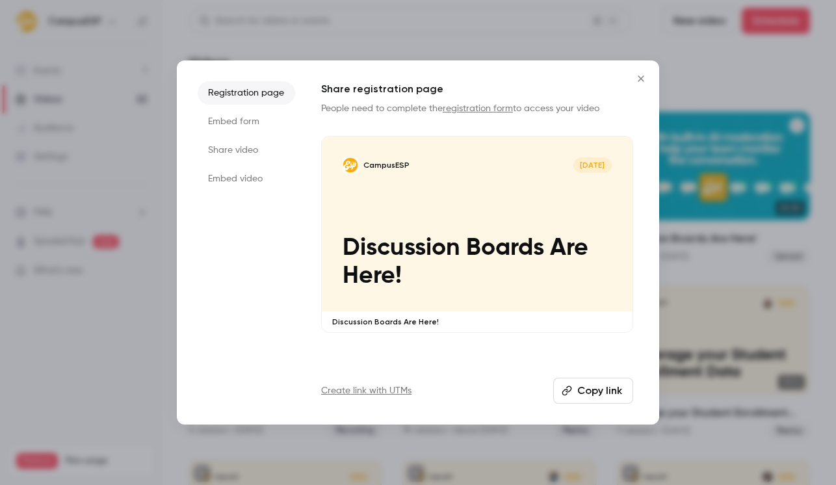
click at [261, 177] on li "Embed video" at bounding box center [247, 178] width 98 height 23
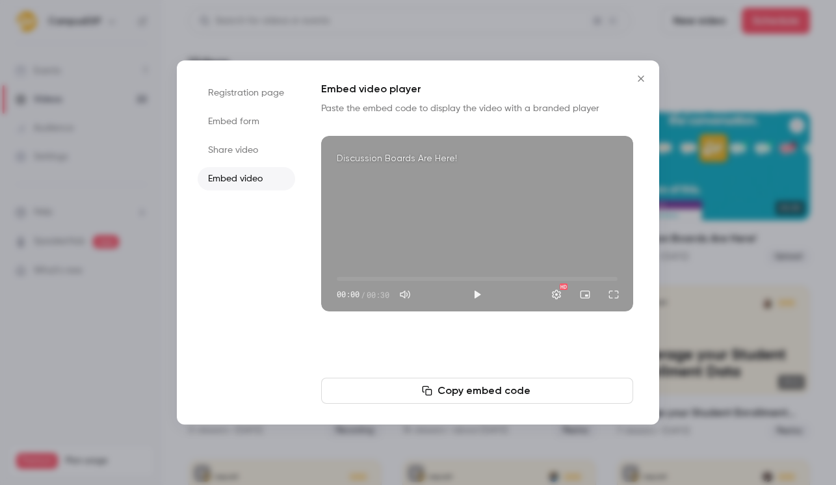
click at [252, 141] on li "Share video" at bounding box center [247, 149] width 98 height 23
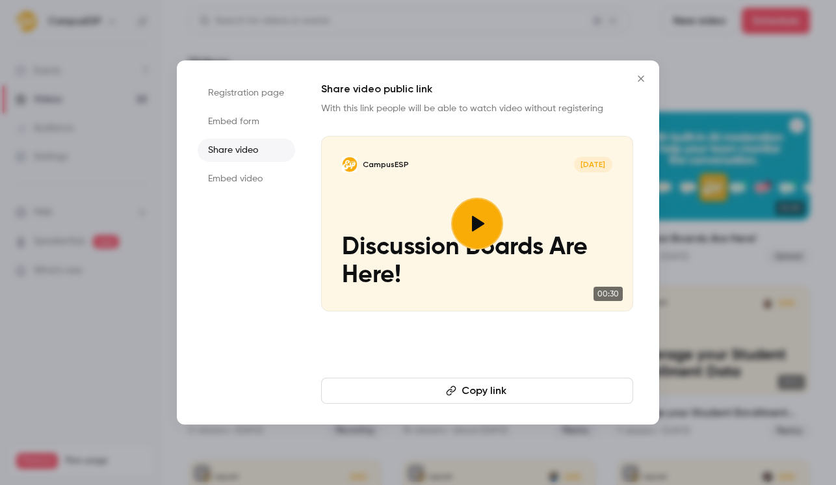
click at [493, 390] on button "Copy link" at bounding box center [477, 391] width 312 height 26
